Goal: Complete application form

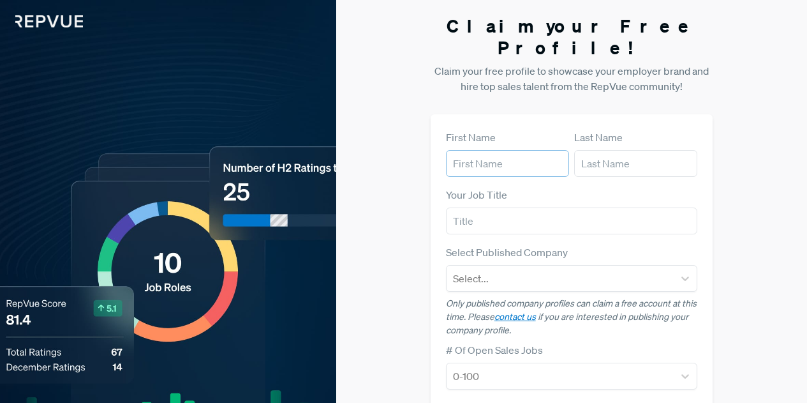
click at [509, 150] on input "text" at bounding box center [507, 163] width 123 height 27
type input "[PERSON_NAME]"
type input "[EMAIL_ADDRESS][DOMAIN_NAME]"
click at [600, 207] on input "text" at bounding box center [572, 220] width 252 height 27
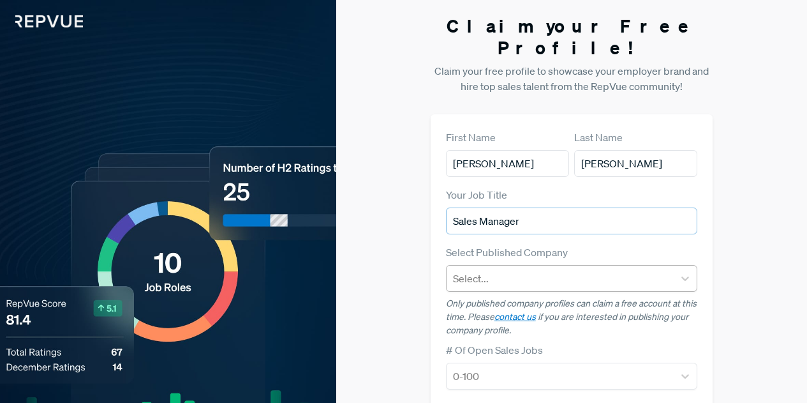
type input "Sales Manager"
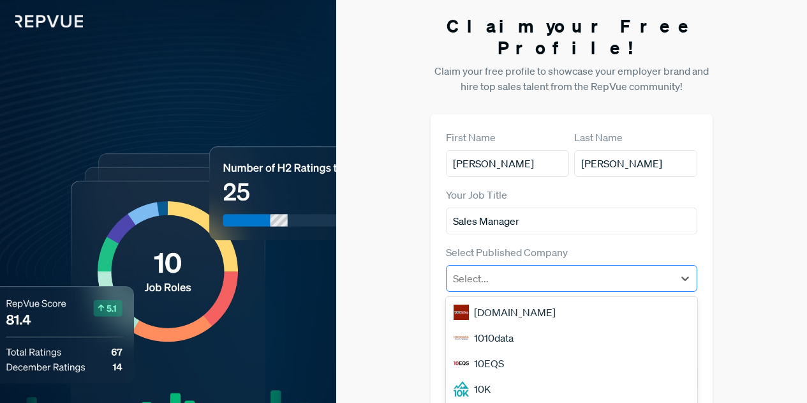
click at [580, 269] on div at bounding box center [560, 278] width 215 height 18
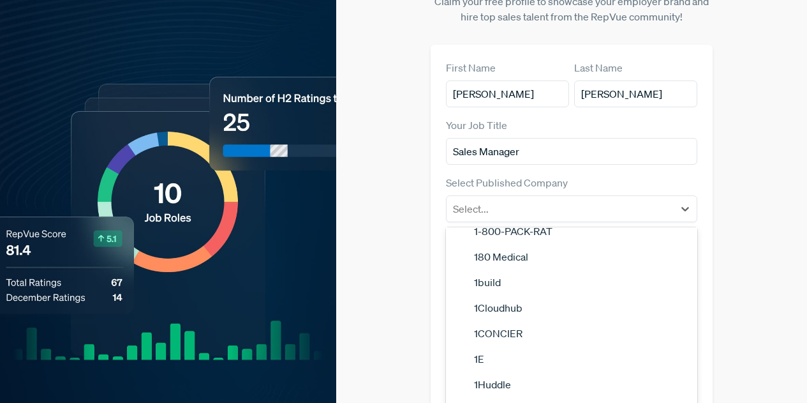
scroll to position [383, 0]
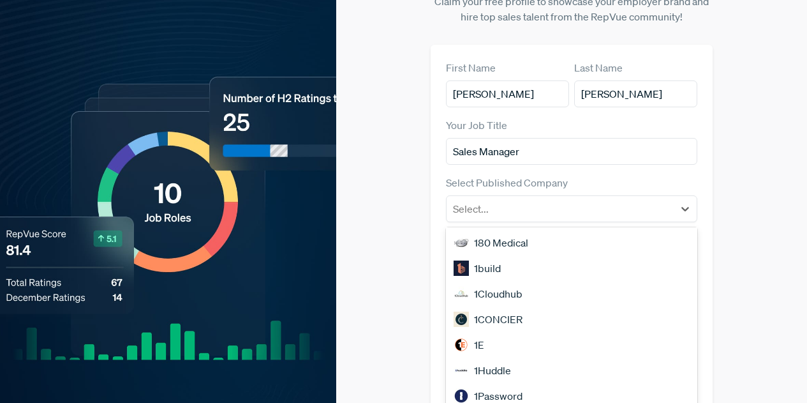
click at [793, 147] on div "Claim your Free Profile! Claim your free profile to showcase your employer bran…" at bounding box center [571, 265] width 471 height 671
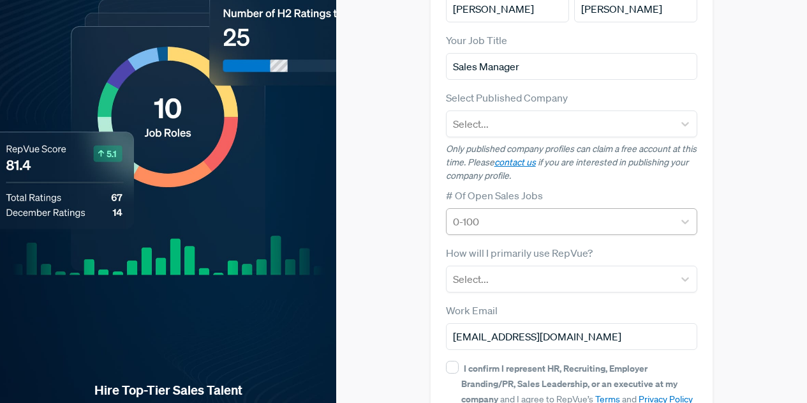
scroll to position [247, 0]
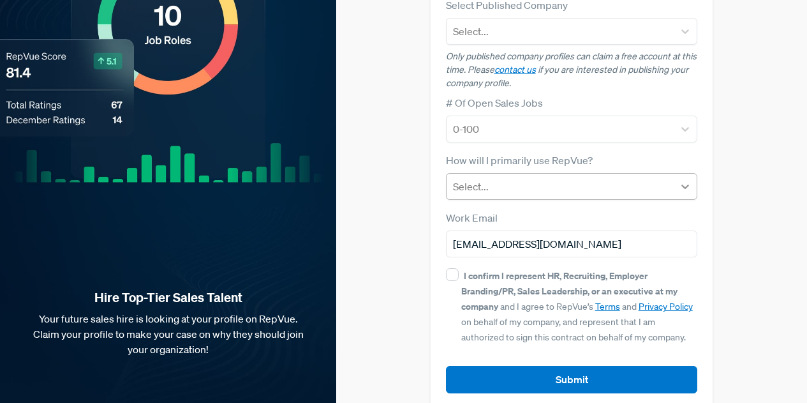
click at [692, 180] on icon at bounding box center [685, 186] width 13 height 13
